Goal: Transaction & Acquisition: Purchase product/service

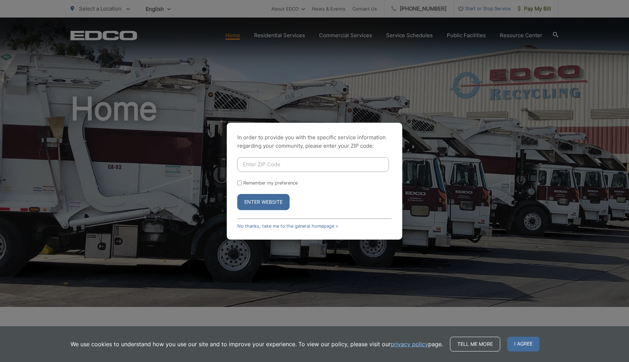
click at [373, 93] on div "In order to provide you with the specific service information regarding your co…" at bounding box center [314, 181] width 629 height 362
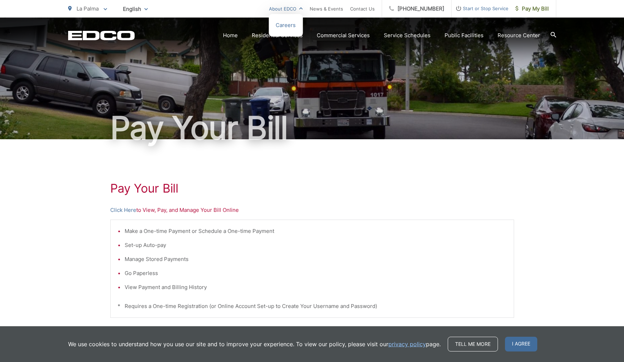
scroll to position [1, 0]
click at [236, 38] on link "Home" at bounding box center [230, 35] width 15 height 8
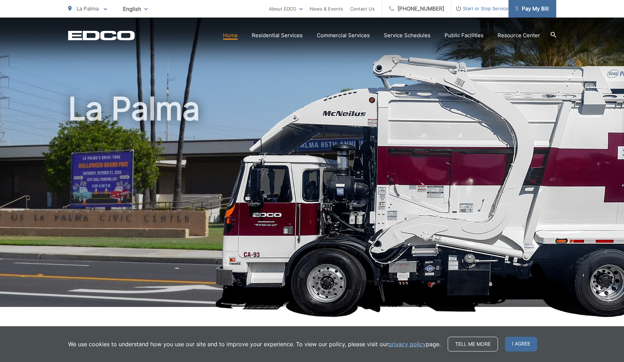
click at [521, 9] on span "Pay My Bill" at bounding box center [531, 9] width 33 height 8
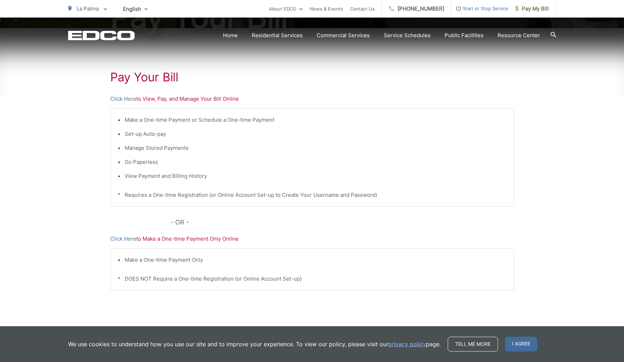
scroll to position [137, 0]
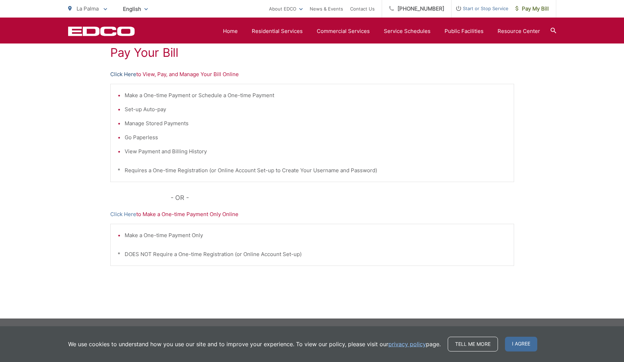
click at [129, 75] on link "Click Here" at bounding box center [123, 74] width 26 height 8
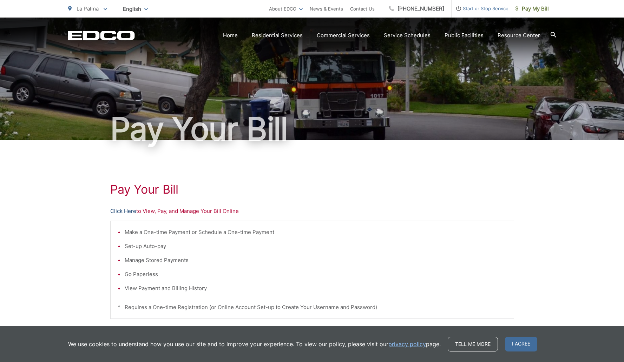
click at [119, 213] on link "Click Here" at bounding box center [123, 211] width 26 height 8
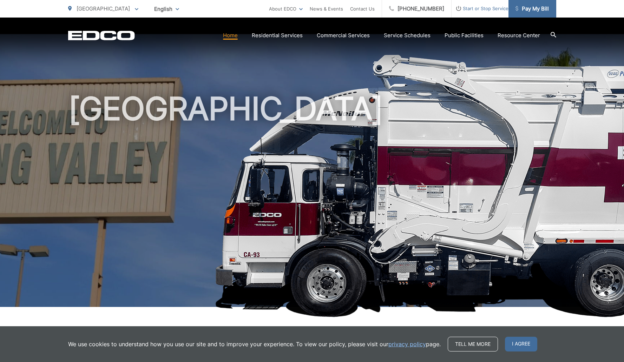
click at [535, 10] on span "Pay My Bill" at bounding box center [531, 9] width 33 height 8
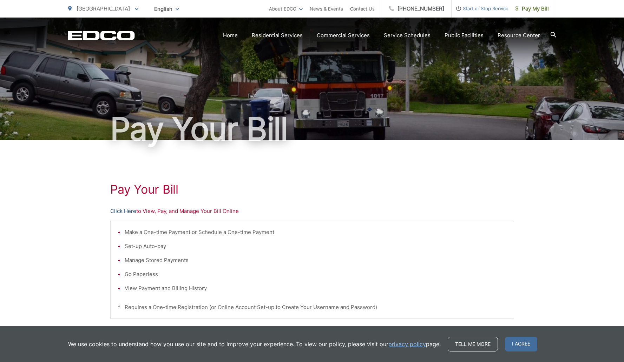
click at [123, 213] on link "Click Here" at bounding box center [123, 211] width 26 height 8
